Goal: Task Accomplishment & Management: Manage account settings

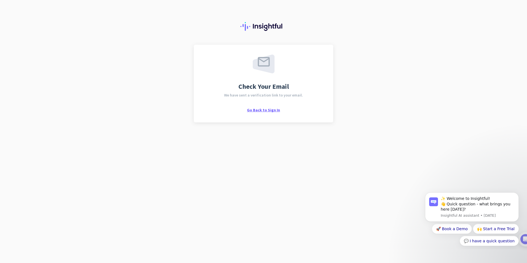
click at [263, 110] on span "Go Back to Sign In" at bounding box center [263, 109] width 33 height 5
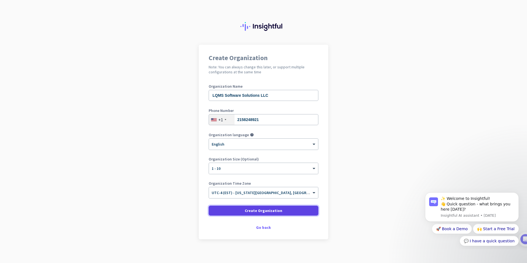
click at [273, 208] on span "Create Organization" at bounding box center [263, 211] width 37 height 6
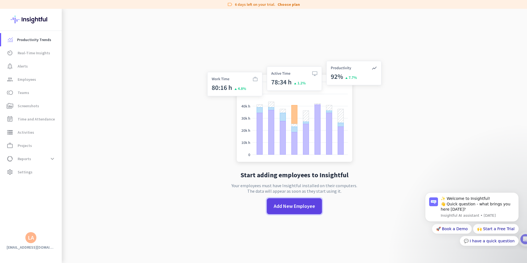
click at [277, 204] on span "Add New Employee" at bounding box center [294, 206] width 41 height 7
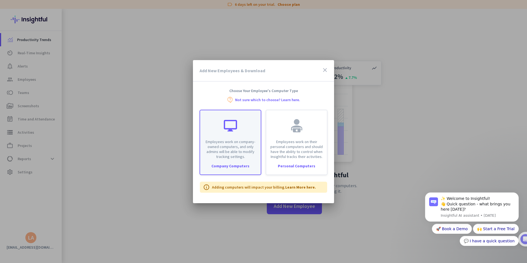
click at [248, 154] on p "Employees work on company-owned computers, and only admins will be able to modi…" at bounding box center [230, 149] width 54 height 20
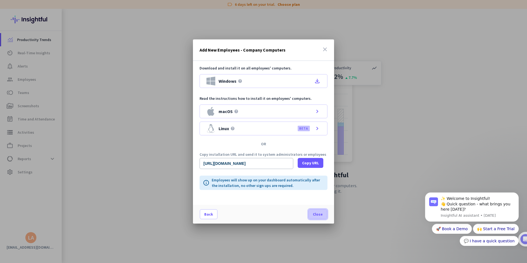
click at [324, 214] on span at bounding box center [318, 214] width 18 height 13
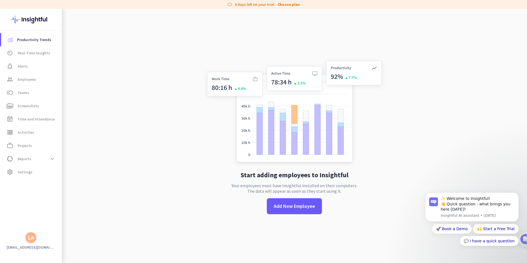
click at [134, 141] on app-no-employees "Start adding employees to Insightful Your employees must have Insightful instal…" at bounding box center [294, 140] width 465 height 263
click at [34, 107] on span "Screenshots" at bounding box center [28, 106] width 21 height 7
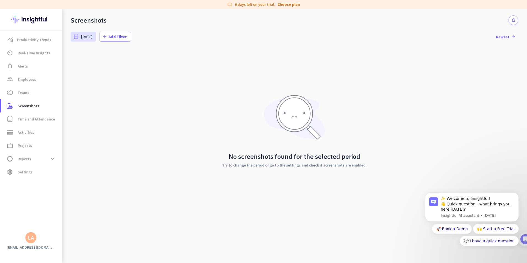
click at [163, 107] on div "No screenshots found for the selected period Try to change the period or go to …" at bounding box center [295, 130] width 448 height 165
click at [25, 119] on span "Time and Attendance" at bounding box center [36, 119] width 37 height 7
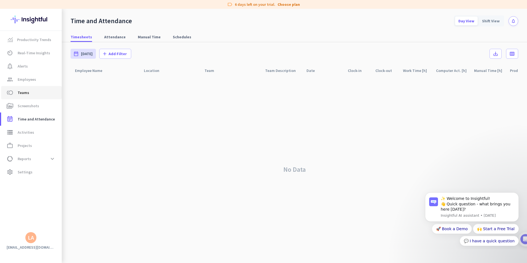
click at [26, 92] on span "Teams" at bounding box center [24, 92] width 12 height 7
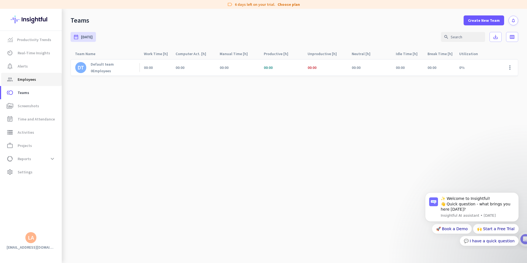
click at [29, 77] on span "Employees" at bounding box center [27, 79] width 18 height 7
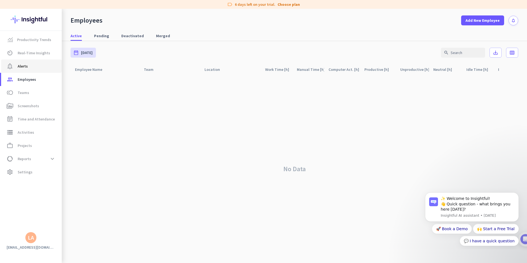
click at [30, 67] on span "notification_important Alerts" at bounding box center [32, 66] width 52 height 7
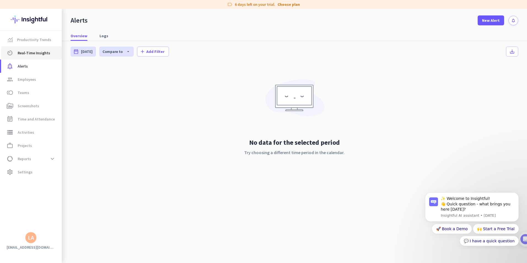
click at [33, 53] on span "Real-Time Insights" at bounding box center [34, 53] width 33 height 7
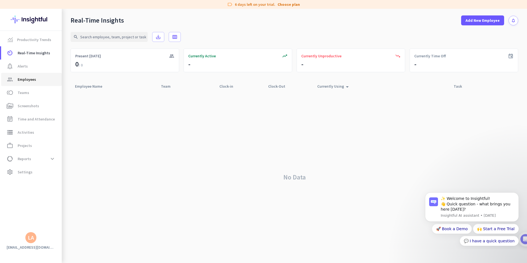
click at [29, 81] on span "Employees" at bounding box center [27, 79] width 18 height 7
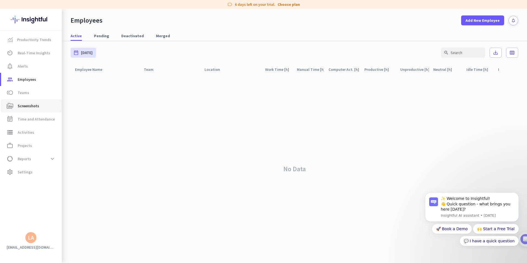
click at [33, 108] on span "Screenshots" at bounding box center [28, 106] width 21 height 7
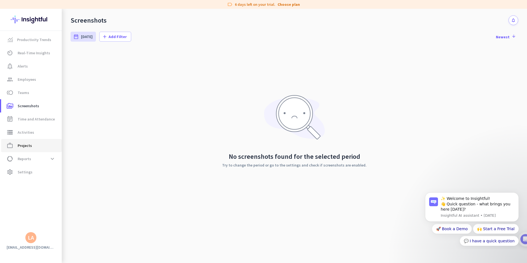
click at [28, 144] on span "Projects" at bounding box center [25, 145] width 14 height 7
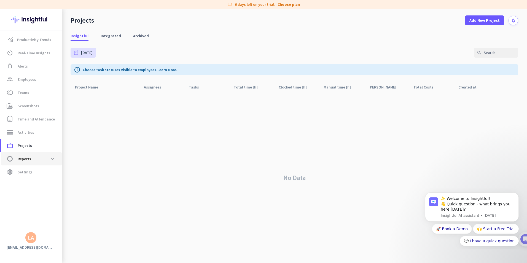
click at [28, 159] on span "Reports" at bounding box center [25, 158] width 14 height 7
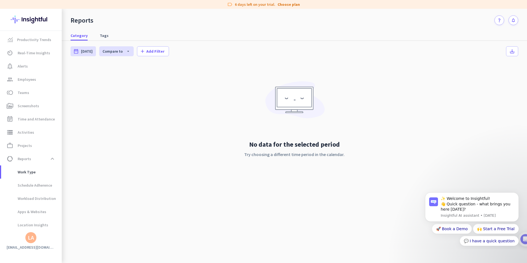
click at [98, 178] on div "No data for the selected period Try choosing a different time period in the cal…" at bounding box center [295, 124] width 448 height 122
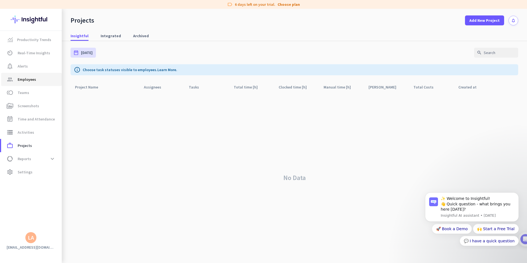
click at [32, 78] on span "Employees" at bounding box center [27, 79] width 18 height 7
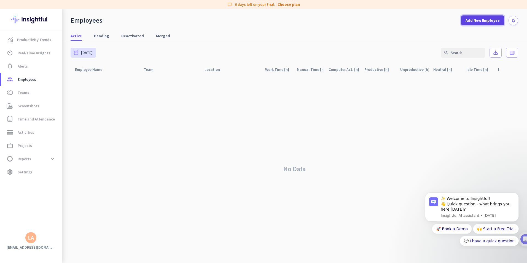
click at [479, 20] on span "Add New Employee" at bounding box center [483, 21] width 34 height 6
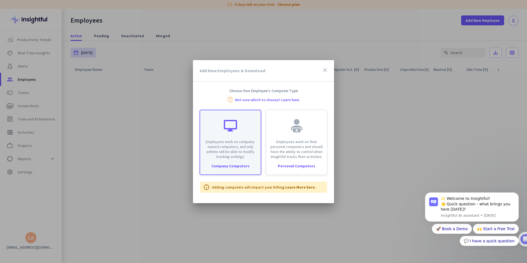
click at [244, 138] on div "Employees work on company-owned computers, and only admins will be able to modi…" at bounding box center [230, 134] width 61 height 49
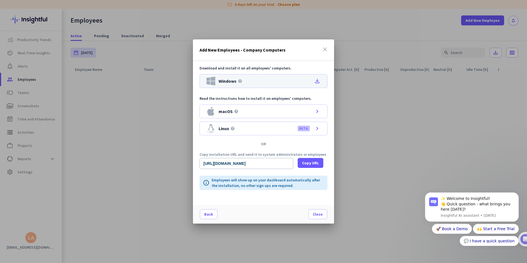
click at [314, 81] on div "Windows help file_download" at bounding box center [264, 81] width 128 height 14
click at [326, 55] on div "Add New Employees - Company Computers close" at bounding box center [263, 49] width 141 height 21
click at [325, 50] on icon "close" at bounding box center [325, 49] width 7 height 7
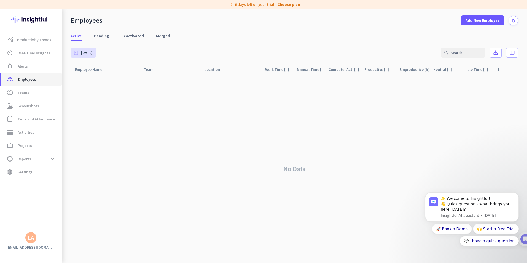
click at [33, 78] on span "Employees" at bounding box center [27, 79] width 18 height 7
click at [475, 18] on span "Add New Employee" at bounding box center [483, 21] width 34 height 6
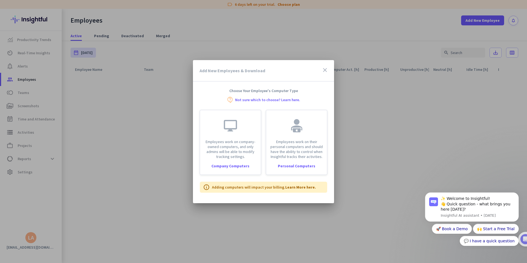
click at [326, 71] on icon "close" at bounding box center [325, 70] width 7 height 7
